Goal: Find specific page/section: Find specific page/section

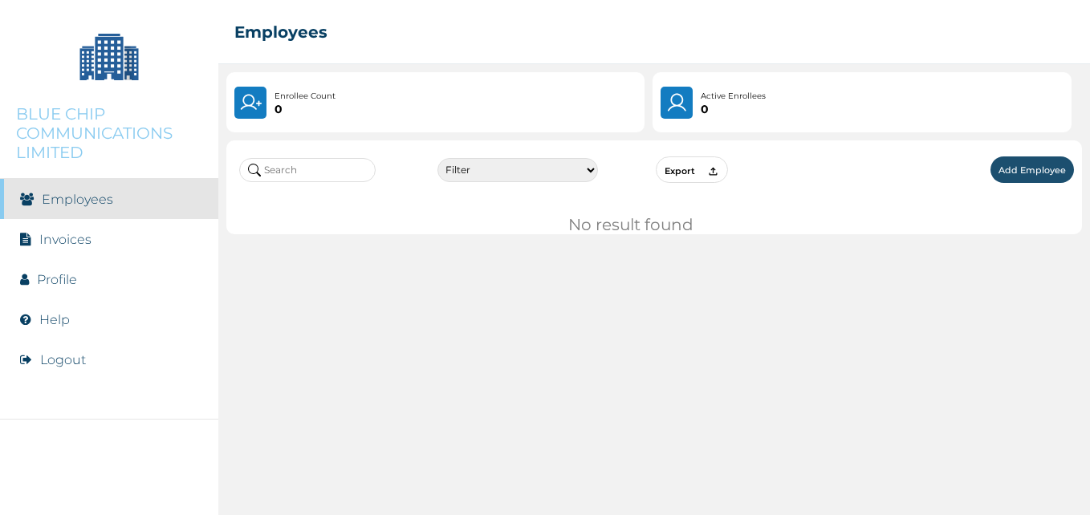
click at [95, 206] on link "Employees" at bounding box center [77, 199] width 71 height 15
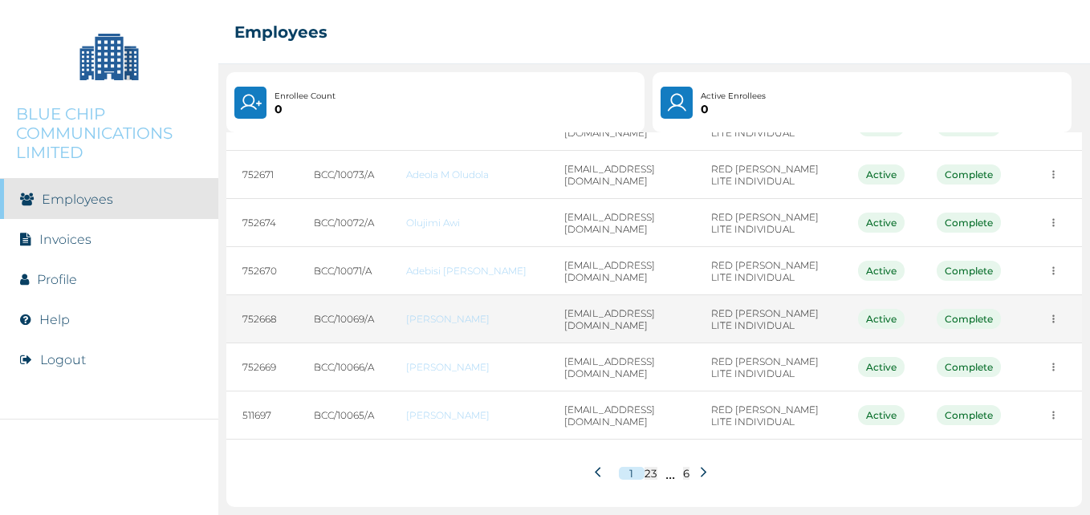
scroll to position [321, 0]
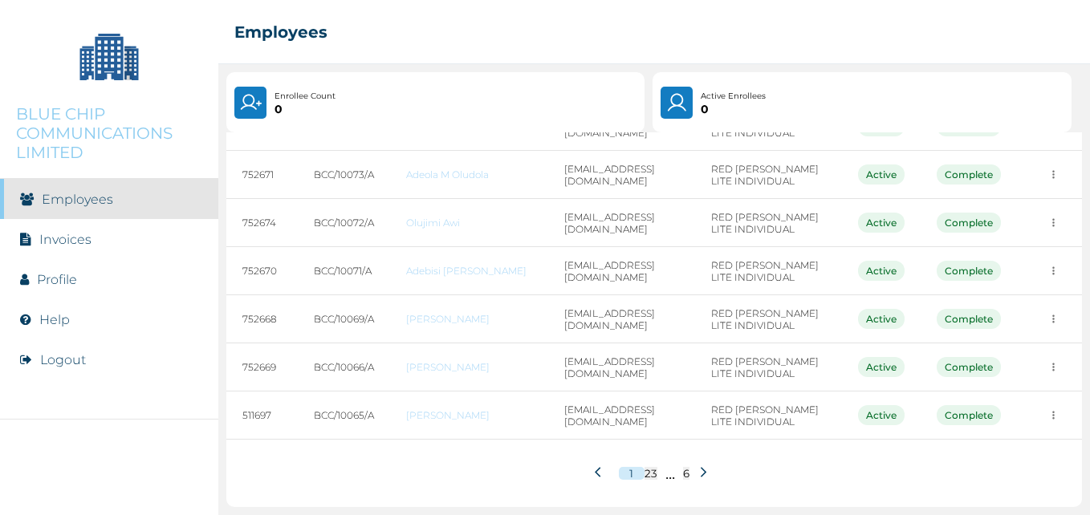
click at [644, 480] on button "2" at bounding box center [647, 473] width 6 height 13
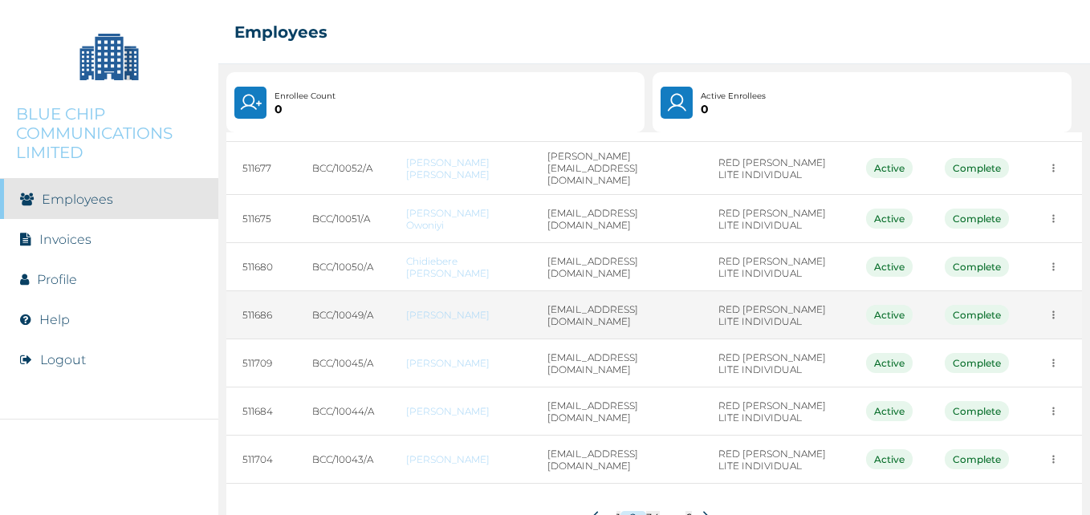
scroll to position [280, 0]
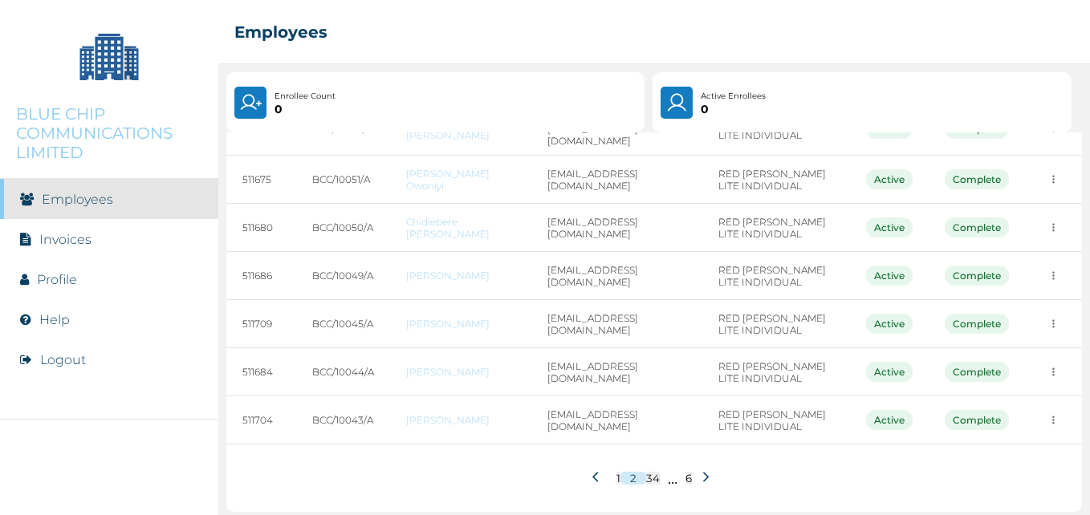
click at [646, 473] on button "3" at bounding box center [649, 478] width 6 height 13
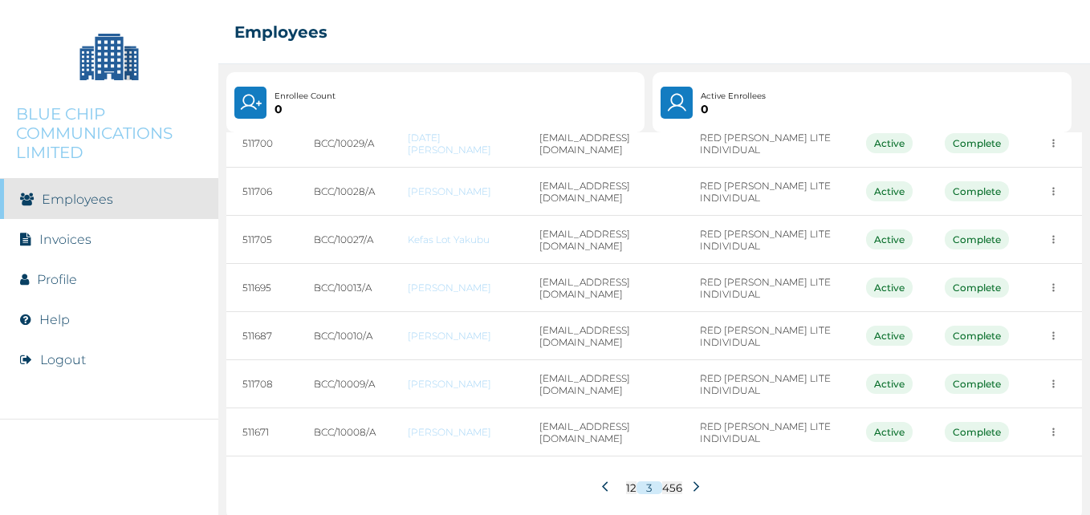
scroll to position [275, 0]
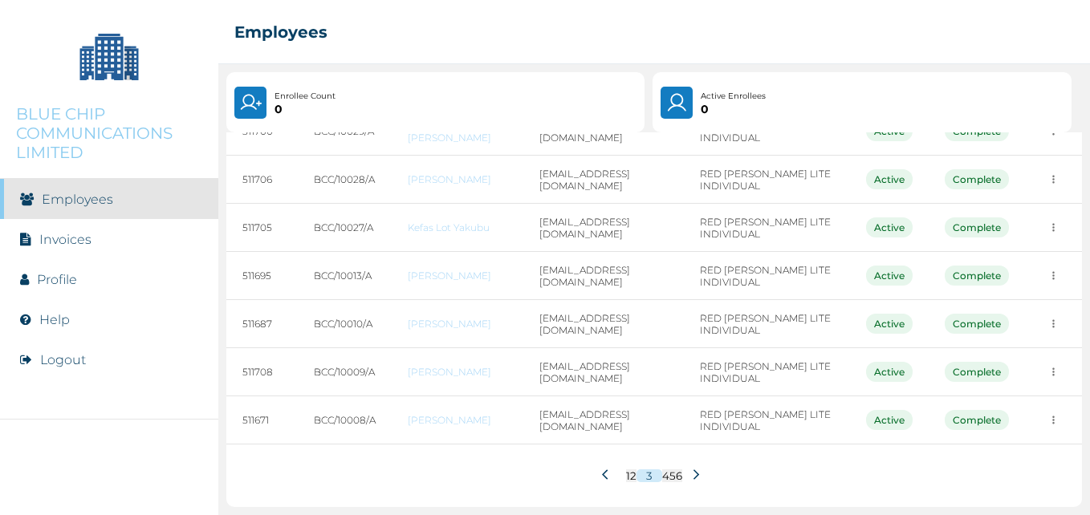
click at [662, 477] on button "4" at bounding box center [665, 475] width 7 height 13
click at [668, 479] on button "5" at bounding box center [671, 475] width 6 height 13
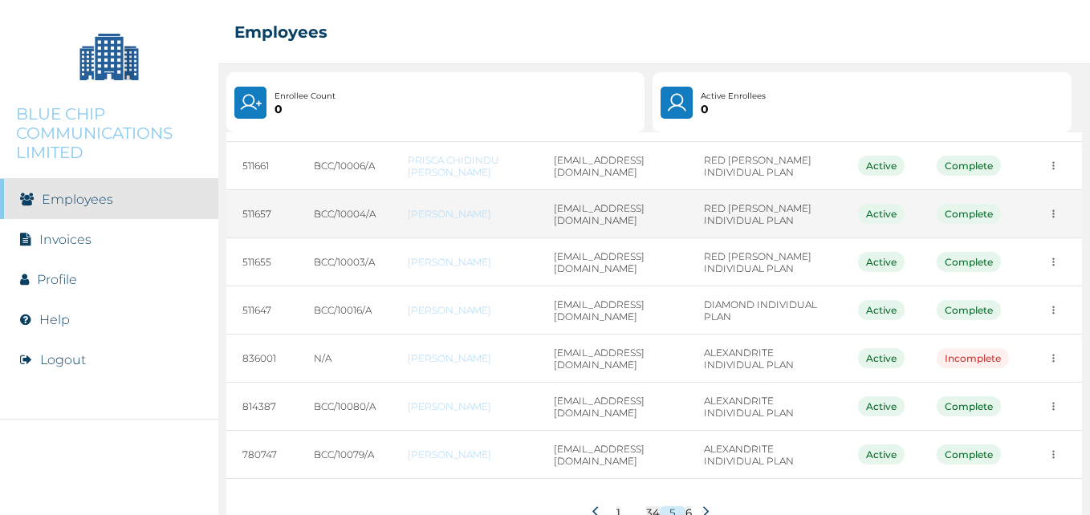
scroll to position [280, 0]
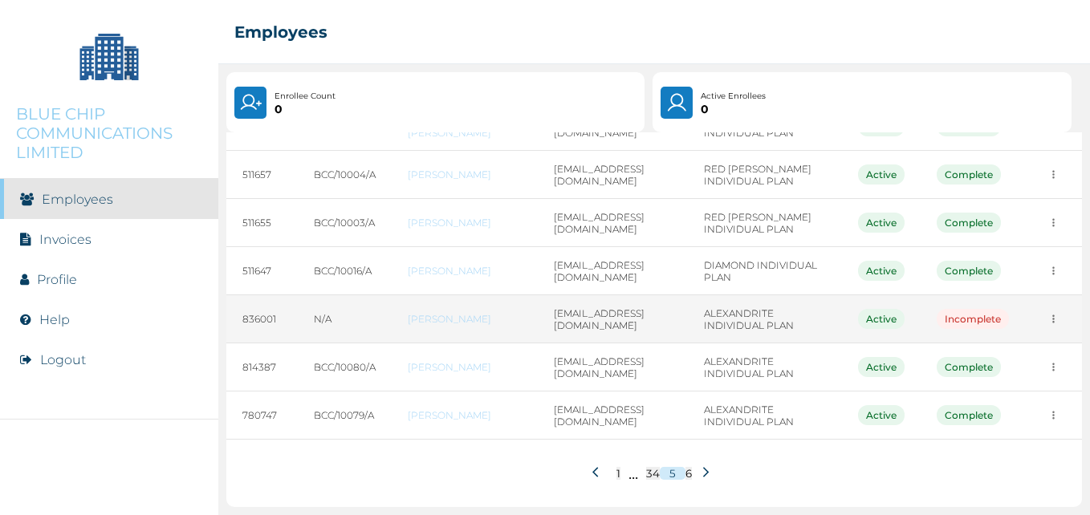
click at [1047, 318] on icon "more" at bounding box center [1053, 319] width 12 height 12
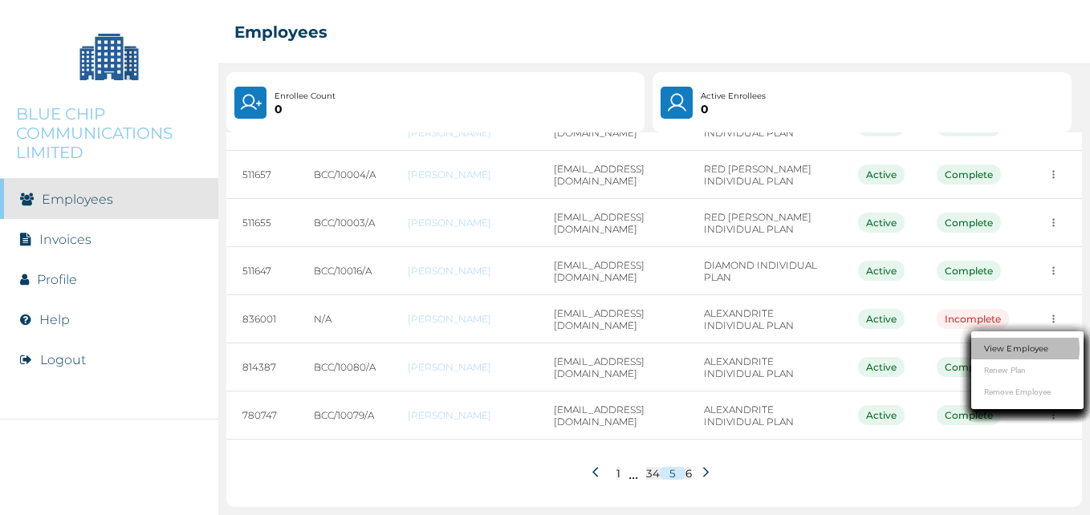
click at [1025, 342] on li "View Employee" at bounding box center [1027, 349] width 112 height 22
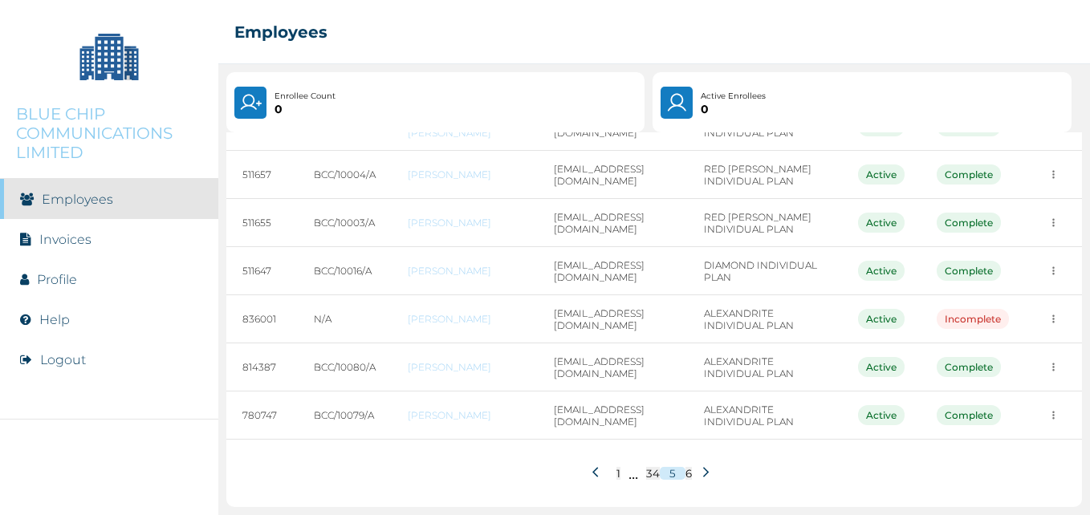
click at [685, 474] on button "6" at bounding box center [688, 473] width 6 height 13
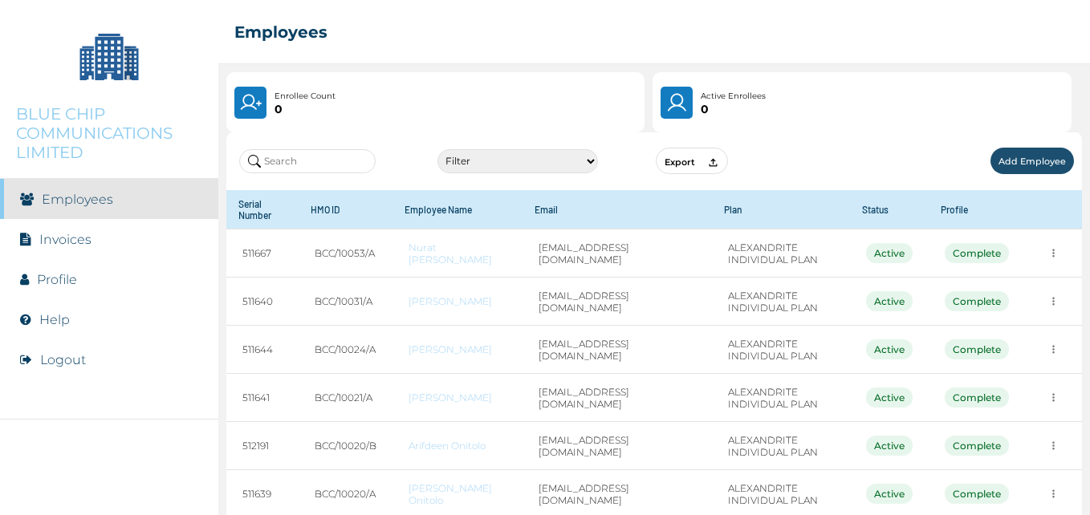
scroll to position [0, 0]
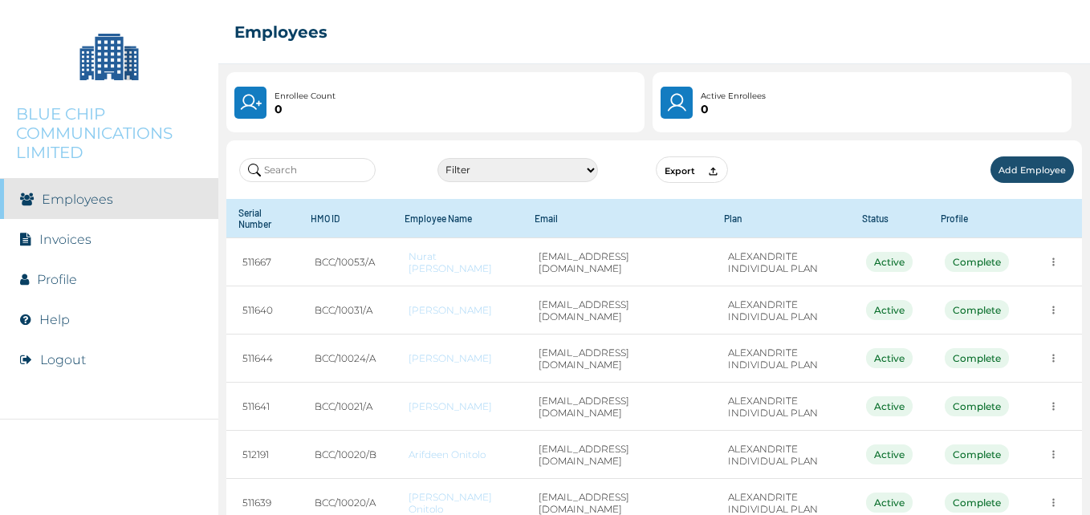
click at [55, 202] on link "Employees" at bounding box center [77, 199] width 71 height 15
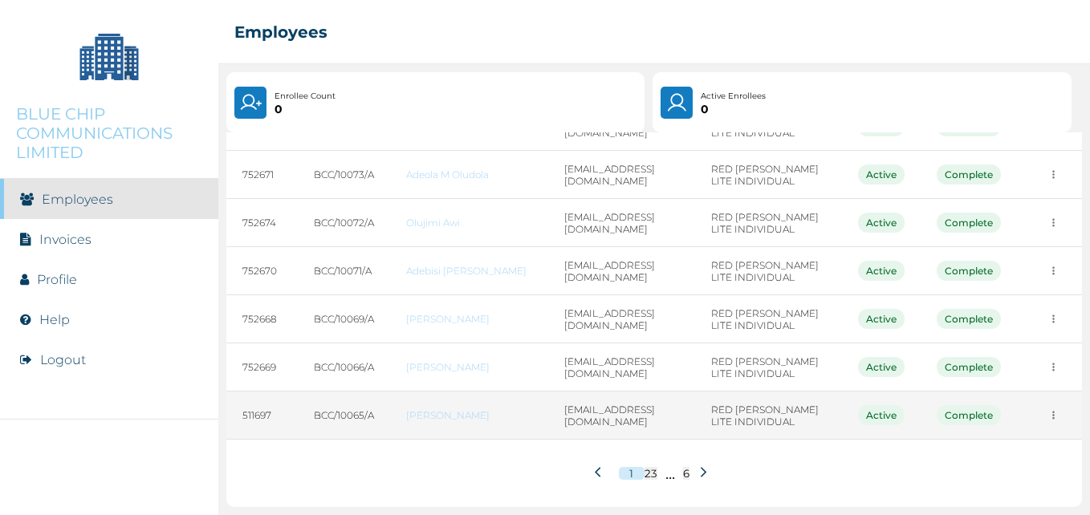
scroll to position [321, 0]
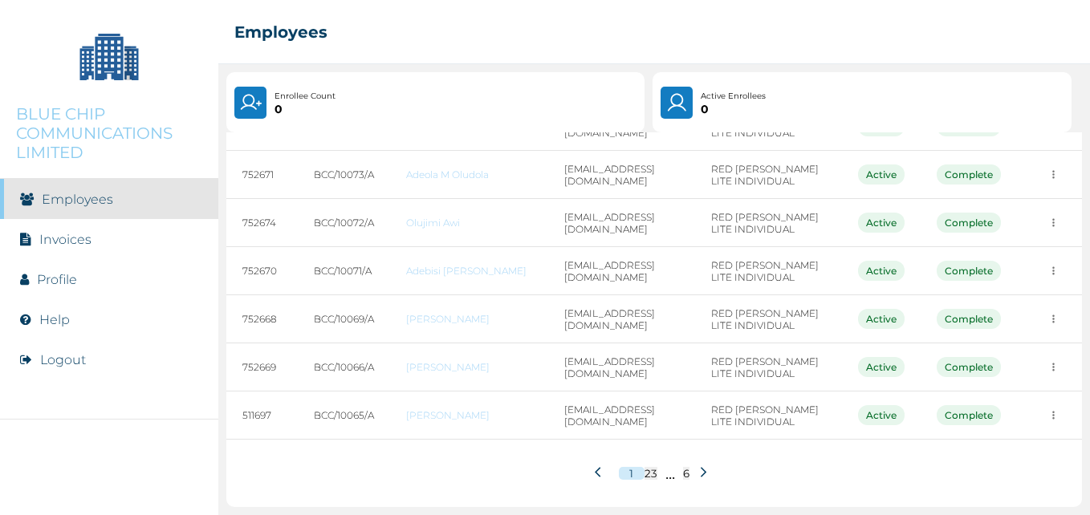
click at [670, 480] on div "1 2 3 ... 6" at bounding box center [653, 473] width 855 height 67
click at [668, 480] on p "..." at bounding box center [670, 473] width 10 height 19
click at [697, 477] on icon at bounding box center [703, 472] width 12 height 12
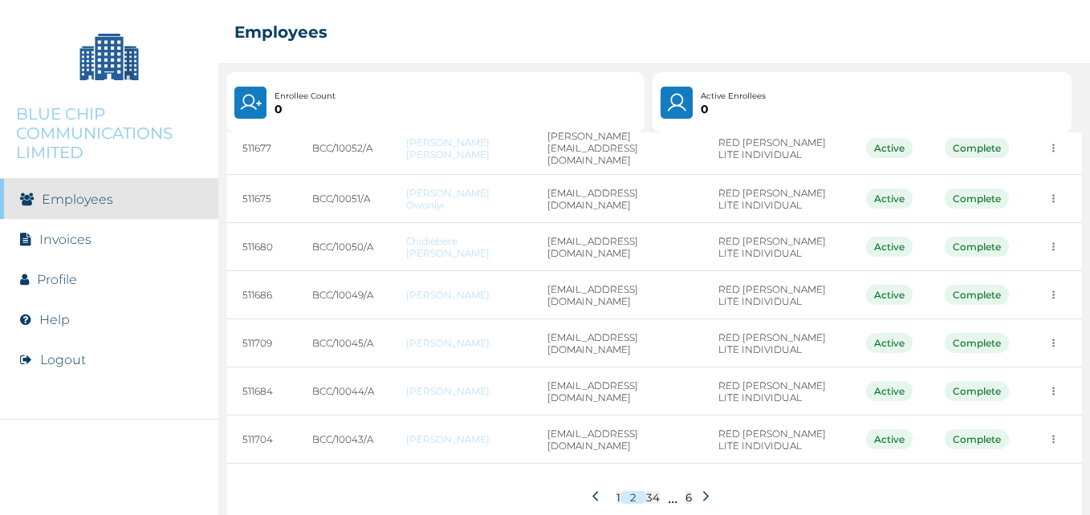
scroll to position [280, 0]
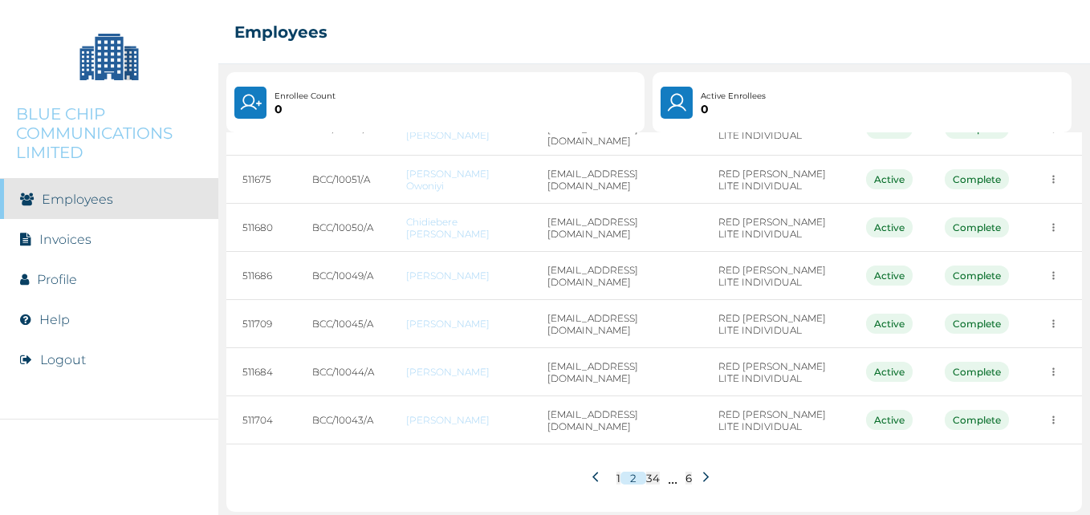
click at [652, 474] on button "4" at bounding box center [655, 478] width 7 height 13
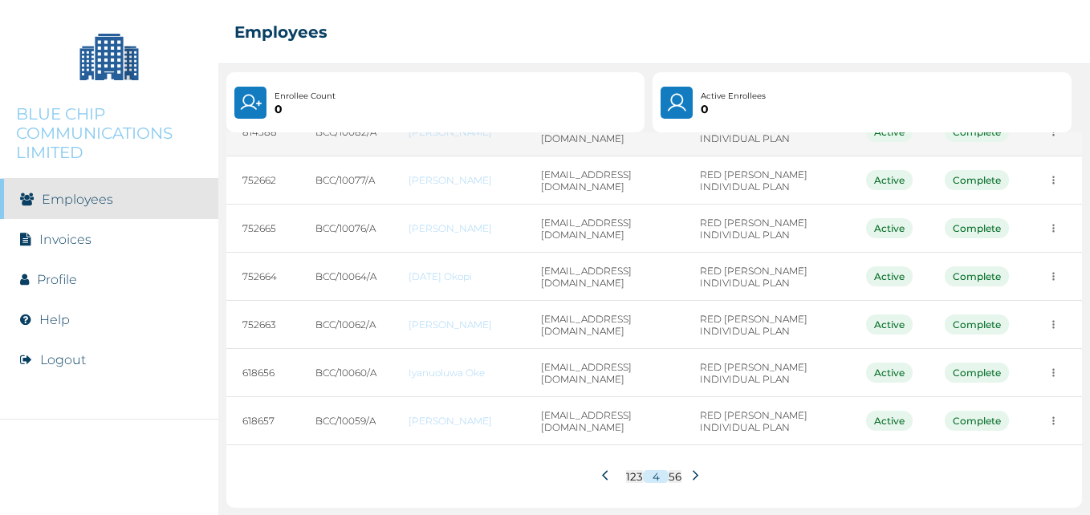
scroll to position [275, 0]
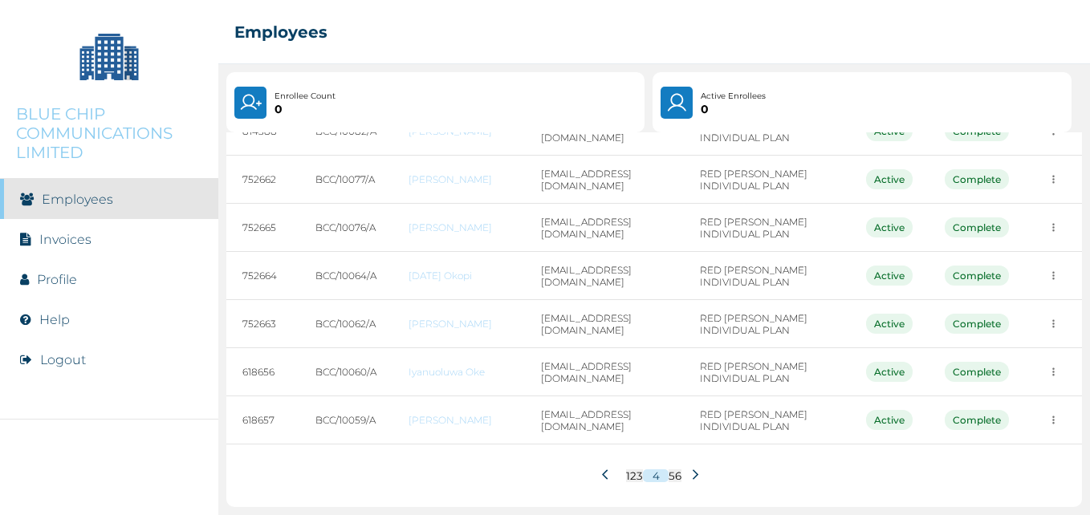
click at [668, 478] on button "5" at bounding box center [671, 475] width 6 height 13
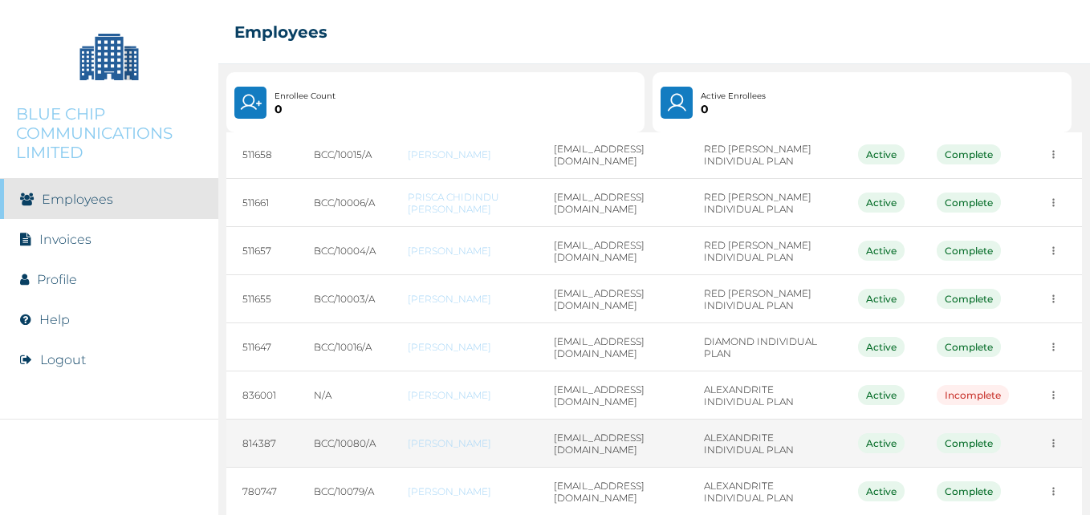
scroll to position [241, 0]
